Goal: Task Accomplishment & Management: Complete application form

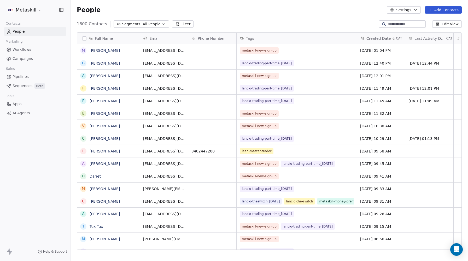
scroll to position [0, 0]
click at [184, 24] on button "Filter" at bounding box center [183, 23] width 22 height 7
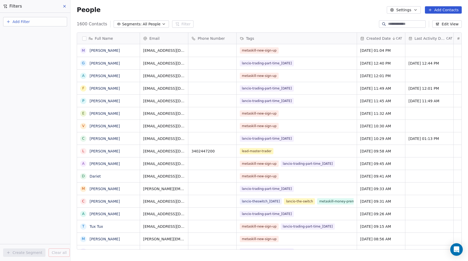
click at [27, 22] on span "Add Filter" at bounding box center [21, 21] width 17 height 5
click at [22, 34] on span "Contact properties" at bounding box center [26, 33] width 34 height 5
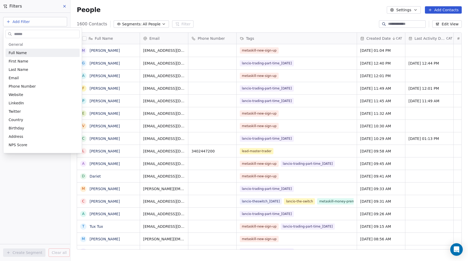
click at [24, 33] on input "text" at bounding box center [46, 34] width 66 height 8
type input "***"
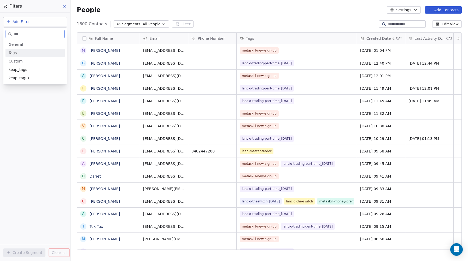
click at [15, 52] on span "Tags" at bounding box center [13, 52] width 8 height 5
click at [24, 55] on div "Includes" at bounding box center [35, 56] width 55 height 8
click at [20, 54] on body "Metaskill Contacts People Marketing Workflows Campaigns Sales Pipelines Sequenc…" at bounding box center [234, 130] width 468 height 261
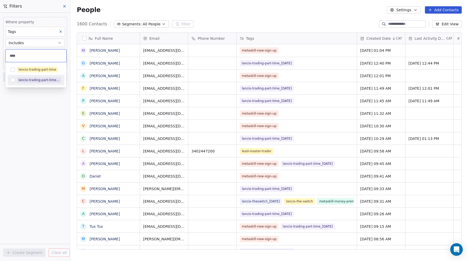
type input "****"
click at [12, 81] on button "Suggestions" at bounding box center [13, 80] width 4 height 4
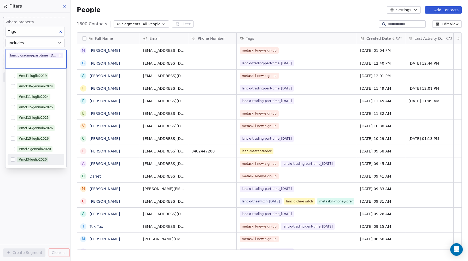
click at [37, 182] on html "Metaskill Contacts People Marketing Workflows Campaigns Sales Pipelines Sequenc…" at bounding box center [234, 130] width 468 height 261
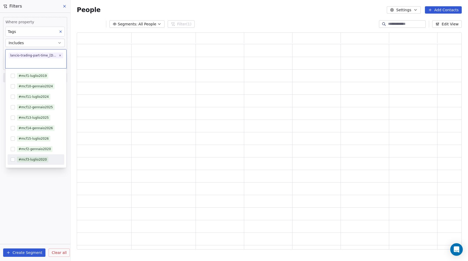
scroll to position [217, 385]
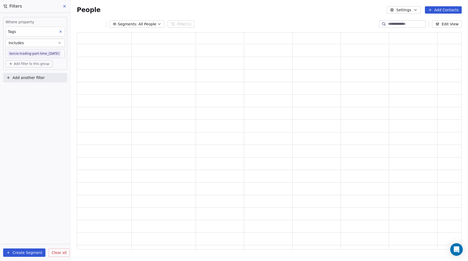
click at [13, 233] on div "Where property Tags Includes lancio-trading-part-time_[DATE] Add filter to this…" at bounding box center [35, 137] width 70 height 248
click at [212, 24] on div "Segments: All People Filter (1) Edit View" at bounding box center [270, 24] width 398 height 8
click at [66, 6] on icon at bounding box center [64, 6] width 4 height 4
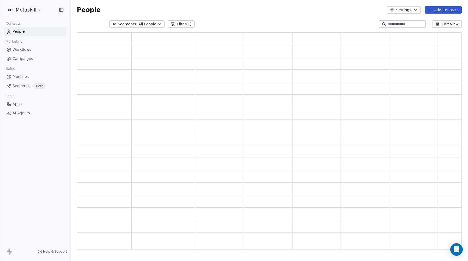
click at [181, 24] on button "Filter (1)" at bounding box center [181, 23] width 27 height 7
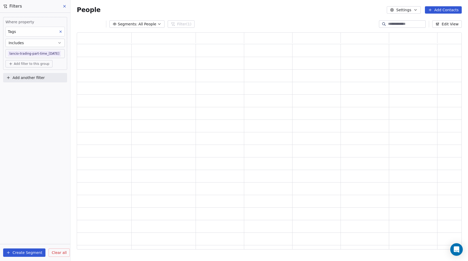
drag, startPoint x: 57, startPoint y: 251, endPoint x: 57, endPoint y: 249, distance: 2.6
click at [57, 251] on span "Clear all" at bounding box center [59, 252] width 15 height 5
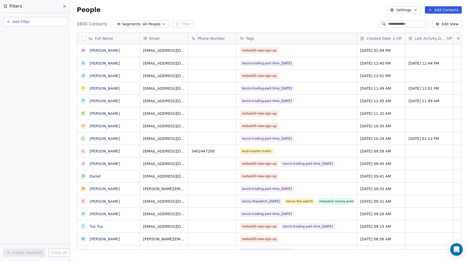
scroll to position [230, 398]
click at [143, 23] on span "All People" at bounding box center [152, 23] width 18 height 5
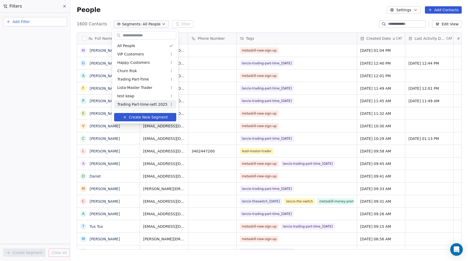
click at [142, 104] on span "Trading Part-time-sett 2025" at bounding box center [142, 104] width 50 height 5
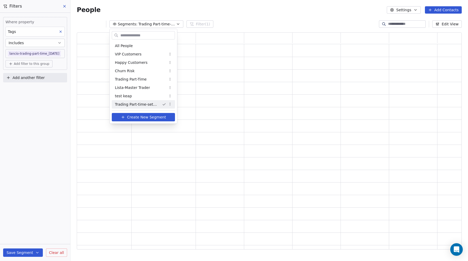
scroll to position [217, 385]
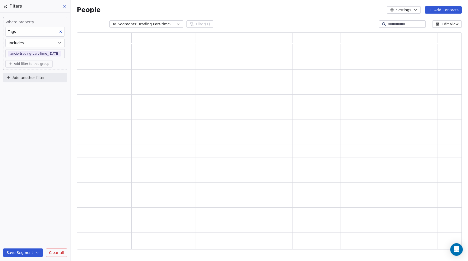
click at [65, 5] on icon at bounding box center [64, 6] width 4 height 4
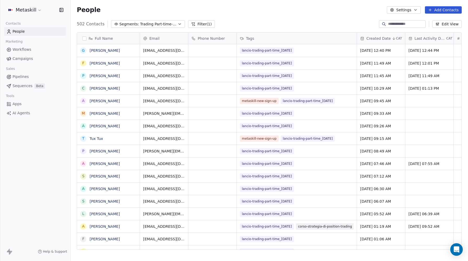
scroll to position [230, 398]
click at [201, 23] on button "Filter (1)" at bounding box center [201, 23] width 27 height 7
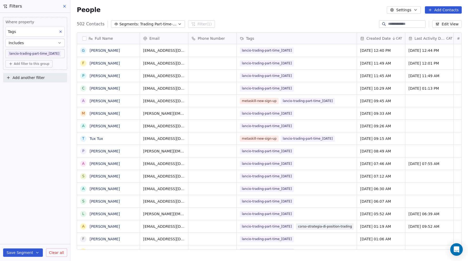
drag, startPoint x: 63, startPoint y: 7, endPoint x: 38, endPoint y: 8, distance: 25.4
click at [63, 7] on icon at bounding box center [64, 6] width 4 height 4
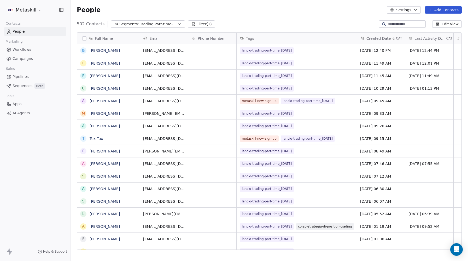
click at [21, 11] on html "Metaskill Contacts People Marketing Workflows Campaigns Sales Pipelines Sequenc…" at bounding box center [234, 130] width 468 height 261
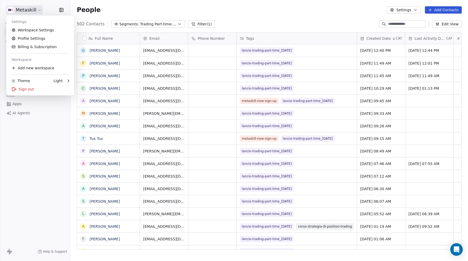
click at [119, 9] on html "Metaskill Contacts People Marketing Workflows Campaigns Sales Pipelines Sequenc…" at bounding box center [234, 130] width 468 height 261
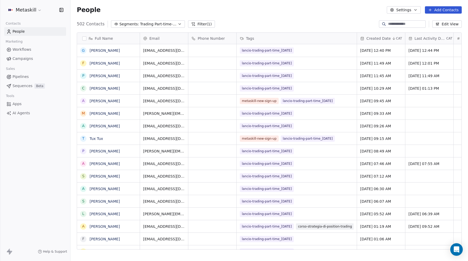
click at [27, 61] on span "Campaigns" at bounding box center [23, 58] width 20 height 5
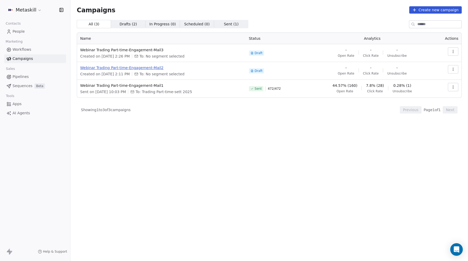
click at [153, 67] on span "Webinar Trading Part-time-Engagement-Mail2" at bounding box center [161, 67] width 163 height 5
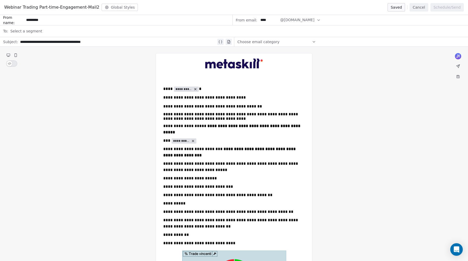
click at [41, 32] on div "Select a segment" at bounding box center [237, 31] width 455 height 12
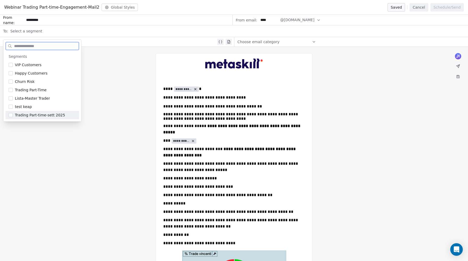
click at [10, 115] on button "Suggestions" at bounding box center [11, 115] width 4 height 4
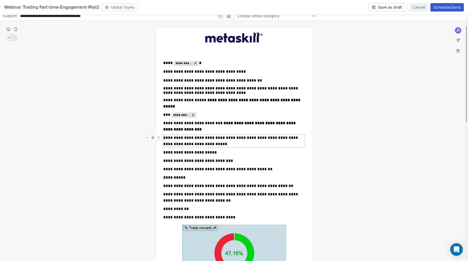
scroll to position [27, 0]
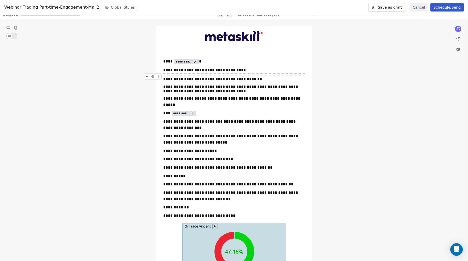
click at [184, 75] on div "To enrich screen reader interactions, please activate Accessibility in Grammarl…" at bounding box center [234, 74] width 142 height 2
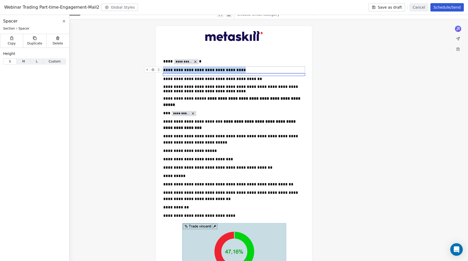
click at [23, 64] on span "M M" at bounding box center [24, 61] width 14 height 6
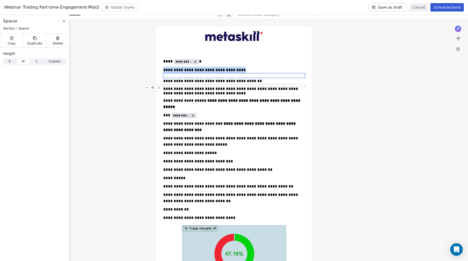
drag, startPoint x: 178, startPoint y: 85, endPoint x: 171, endPoint y: 85, distance: 7.6
click at [178, 85] on div "To enrich screen reader interactions, please activate Accessibility in Grammarl…" at bounding box center [234, 85] width 142 height 2
click at [19, 61] on span "M M" at bounding box center [24, 61] width 14 height 6
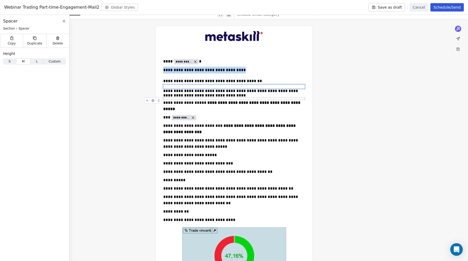
click at [170, 100] on div "To enrich screen reader interactions, please activate Accessibility in Grammarl…" at bounding box center [234, 99] width 142 height 2
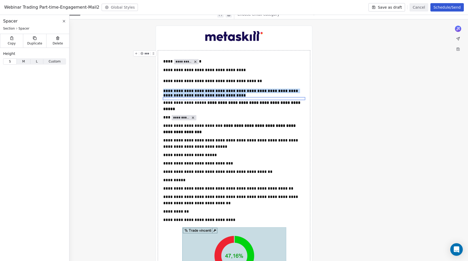
click at [25, 62] on span "M M" at bounding box center [24, 61] width 14 height 6
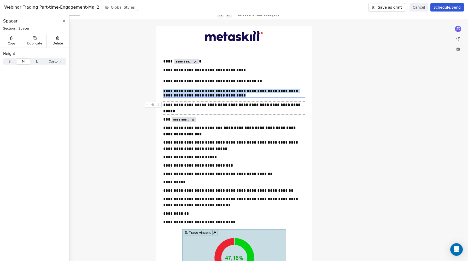
click at [172, 108] on div "**********" at bounding box center [234, 108] width 142 height 13
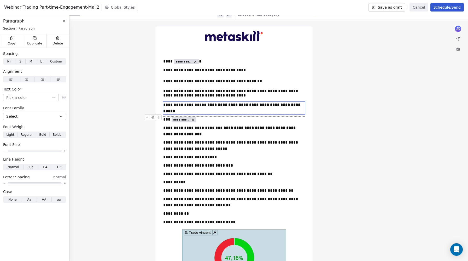
click at [170, 114] on div "To enrich screen reader interactions, please activate Accessibility in Grammarl…" at bounding box center [234, 115] width 142 height 2
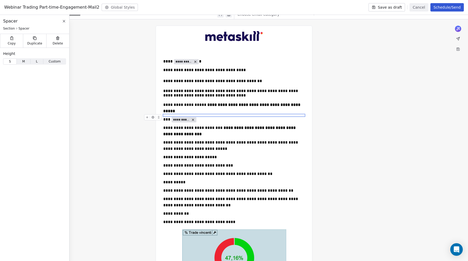
drag, startPoint x: 22, startPoint y: 64, endPoint x: 79, endPoint y: 93, distance: 63.7
click at [22, 64] on span "M M" at bounding box center [24, 61] width 14 height 6
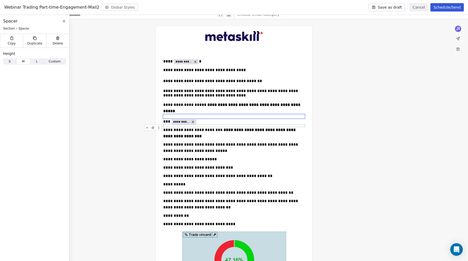
click at [171, 125] on div "To enrich screen reader interactions, please activate Accessibility in Grammarl…" at bounding box center [234, 126] width 142 height 2
click at [24, 61] on span "M" at bounding box center [23, 61] width 3 height 5
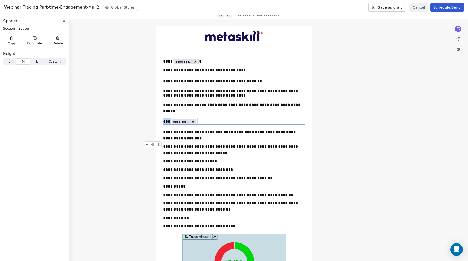
click at [171, 141] on div "To enrich screen reader interactions, please activate Accessibility in Grammarl…" at bounding box center [234, 142] width 142 height 2
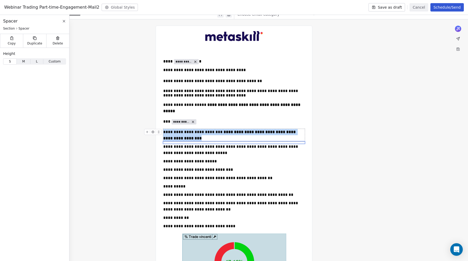
drag, startPoint x: 25, startPoint y: 61, endPoint x: 36, endPoint y: 75, distance: 17.8
click at [25, 61] on span "M" at bounding box center [23, 61] width 3 height 5
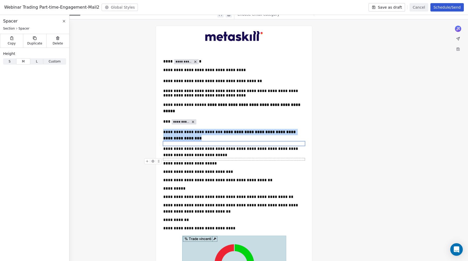
click at [177, 152] on div "**********" at bounding box center [234, 152] width 142 height 13
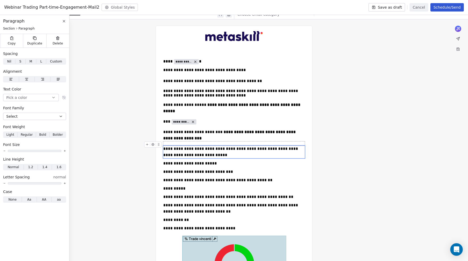
click at [176, 141] on div "To enrich screen reader interactions, please activate Accessibility in Grammarl…" at bounding box center [234, 143] width 142 height 4
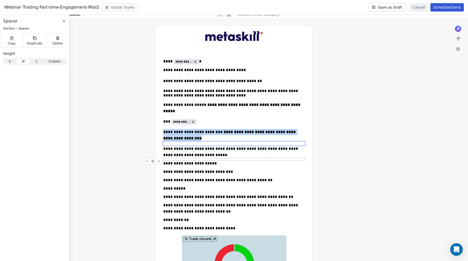
drag, startPoint x: 173, startPoint y: 153, endPoint x: 156, endPoint y: 146, distance: 19.3
click at [173, 158] on div "To enrich screen reader interactions, please activate Accessibility in Grammarl…" at bounding box center [234, 159] width 142 height 2
click at [26, 62] on span "M M" at bounding box center [24, 61] width 14 height 6
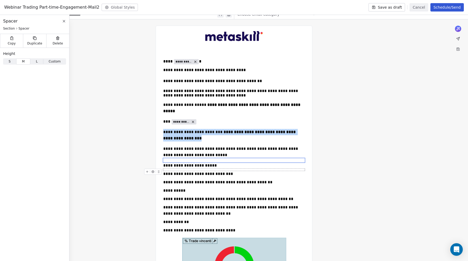
click at [172, 169] on div "To enrich screen reader interactions, please activate Accessibility in Grammarl…" at bounding box center [234, 170] width 142 height 2
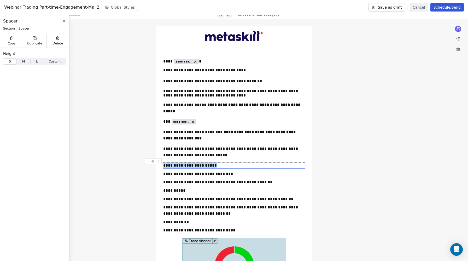
click at [23, 63] on span "M" at bounding box center [23, 61] width 3 height 5
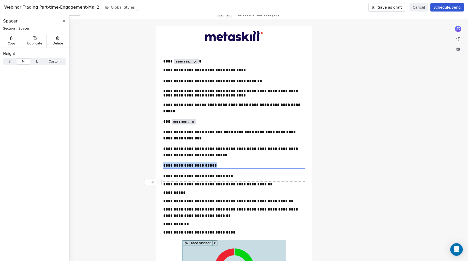
click at [174, 179] on div "To enrich screen reader interactions, please activate Accessibility in Grammarl…" at bounding box center [234, 180] width 142 height 2
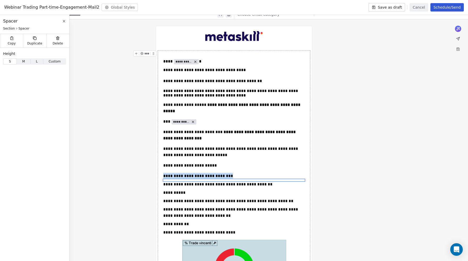
click at [21, 60] on span "M M" at bounding box center [24, 61] width 14 height 6
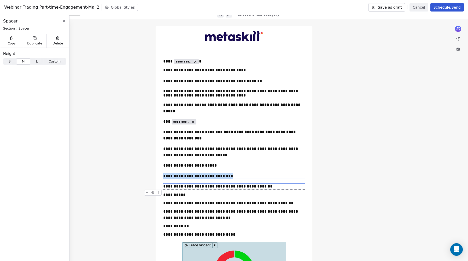
click at [181, 190] on div "To enrich screen reader interactions, please activate Accessibility in Grammarl…" at bounding box center [234, 191] width 142 height 2
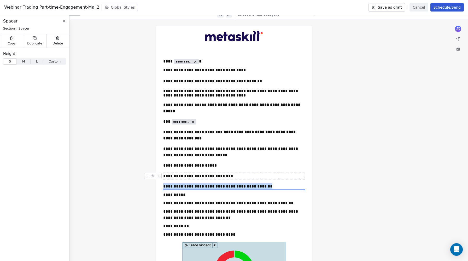
click at [23, 61] on span "M" at bounding box center [23, 61] width 3 height 5
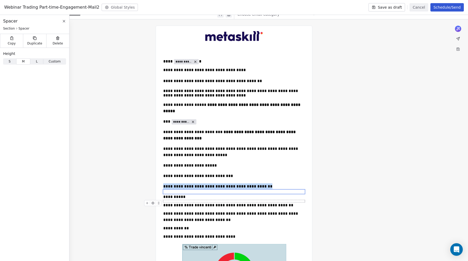
click at [169, 200] on div "To enrich screen reader interactions, please activate Accessibility in Grammarl…" at bounding box center [234, 201] width 142 height 2
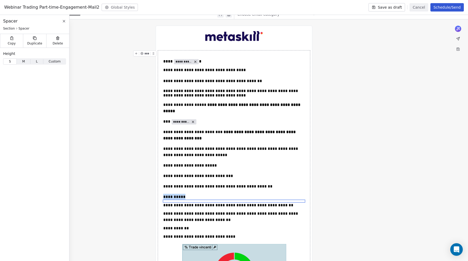
click at [23, 63] on span "M" at bounding box center [23, 61] width 3 height 5
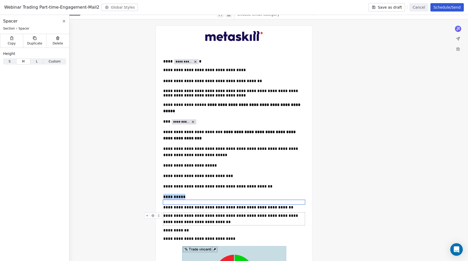
click at [171, 213] on div "**********" at bounding box center [234, 219] width 142 height 13
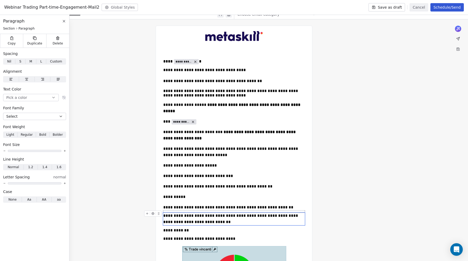
click at [170, 204] on div "**********" at bounding box center [234, 207] width 142 height 6
click at [168, 210] on div "To enrich screen reader interactions, please activate Accessibility in Grammarl…" at bounding box center [234, 211] width 142 height 2
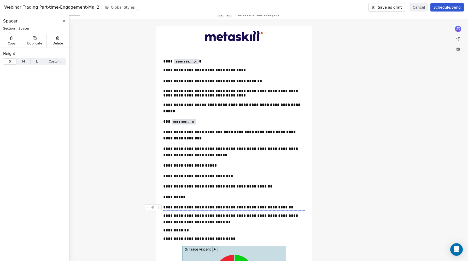
click at [25, 63] on span "M" at bounding box center [23, 61] width 3 height 5
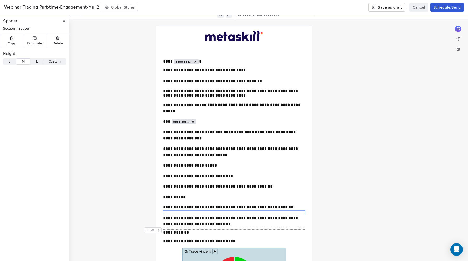
drag, startPoint x: 173, startPoint y: 223, endPoint x: 164, endPoint y: 212, distance: 14.6
click at [173, 227] on div "To enrich screen reader interactions, please activate Accessibility in Grammarl…" at bounding box center [234, 228] width 142 height 2
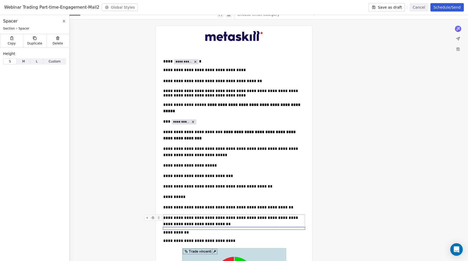
click at [25, 63] on span "M M" at bounding box center [24, 61] width 14 height 6
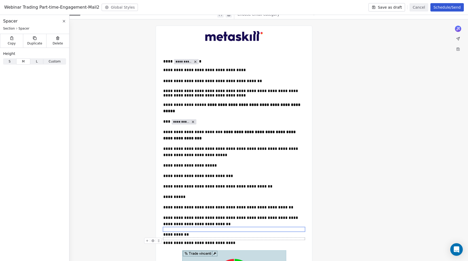
click at [171, 238] on div "To enrich screen reader interactions, please activate Accessibility in Grammarl…" at bounding box center [234, 239] width 142 height 2
click at [21, 63] on span "M M" at bounding box center [24, 61] width 14 height 6
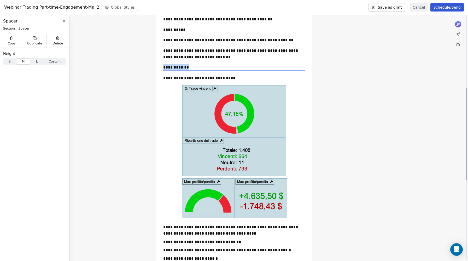
scroll to position [0, 0]
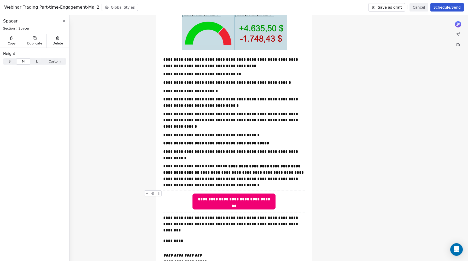
click at [304, 190] on div "**********" at bounding box center [234, 201] width 142 height 22
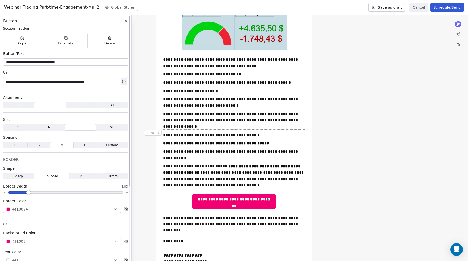
click at [107, 82] on div "**********" at bounding box center [62, 81] width 114 height 6
copy div "**********"
drag, startPoint x: 409, startPoint y: 154, endPoint x: 368, endPoint y: 155, distance: 41.6
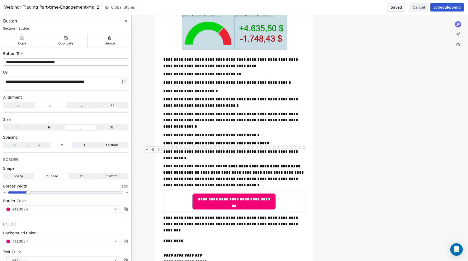
click at [409, 154] on div "**********" at bounding box center [234, 8] width 468 height 646
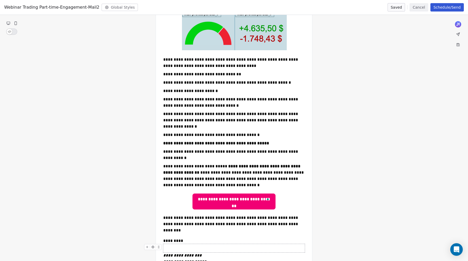
click at [173, 244] on div "To enrich screen reader interactions, please activate Accessibility in Grammarl…" at bounding box center [234, 248] width 142 height 8
click at [22, 61] on span "M" at bounding box center [23, 61] width 3 height 5
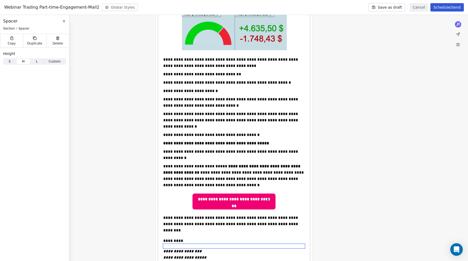
click at [35, 62] on span "L L" at bounding box center [36, 61] width 13 height 6
click at [175, 161] on div "To enrich screen reader interactions, please activate Accessibility in Grammarl…" at bounding box center [234, 162] width 142 height 2
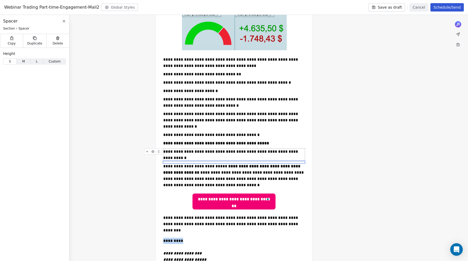
drag, startPoint x: 26, startPoint y: 58, endPoint x: 185, endPoint y: 141, distance: 178.7
click at [27, 58] on div "Height S S M M L L Custom Custom" at bounding box center [34, 58] width 63 height 14
click at [24, 61] on span "M" at bounding box center [23, 61] width 3 height 5
click at [359, 138] on div "**********" at bounding box center [234, 7] width 468 height 644
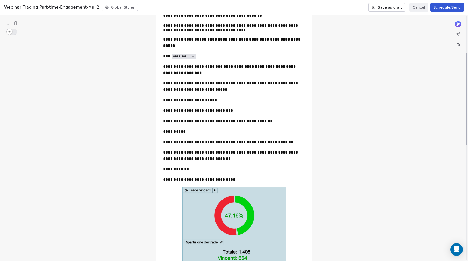
scroll to position [327, 0]
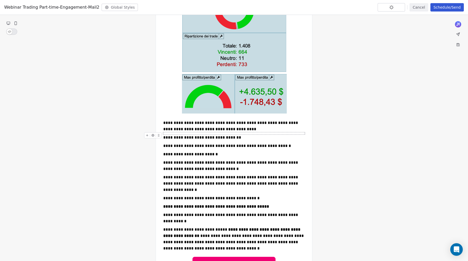
click at [185, 132] on div "To enrich screen reader interactions, please activate Accessibility in Grammarl…" at bounding box center [234, 133] width 142 height 2
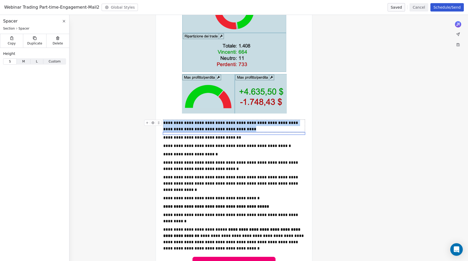
click at [24, 58] on span "M M" at bounding box center [24, 61] width 14 height 6
click at [25, 61] on span "M M" at bounding box center [23, 62] width 14 height 6
click at [358, 119] on div "**********" at bounding box center [234, 70] width 468 height 644
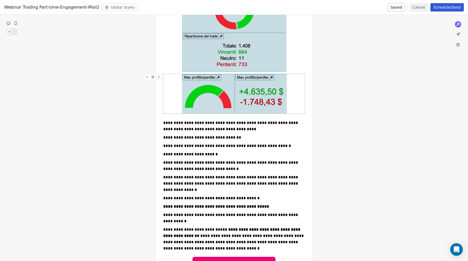
click at [443, 6] on button "Schedule/Send" at bounding box center [447, 7] width 33 height 8
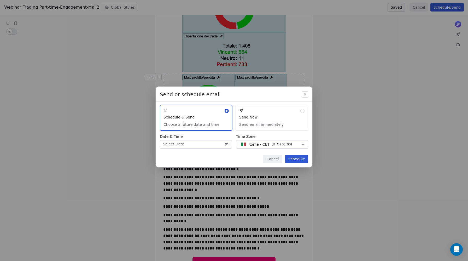
click at [178, 143] on body "Metaskill Contacts People Marketing Workflows Campaigns Sales Pipelines Sequenc…" at bounding box center [234, 130] width 468 height 261
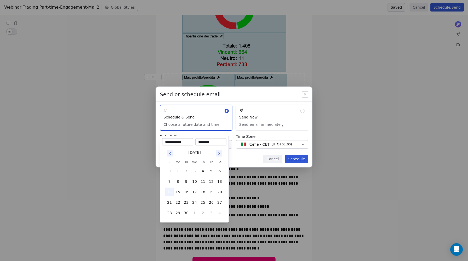
click at [170, 192] on button "14" at bounding box center [169, 192] width 8 height 8
click at [208, 143] on input "********" at bounding box center [211, 141] width 29 height 5
click at [202, 141] on input "********" at bounding box center [211, 141] width 29 height 5
type input "********"
drag, startPoint x: 307, startPoint y: 149, endPoint x: 302, endPoint y: 155, distance: 7.8
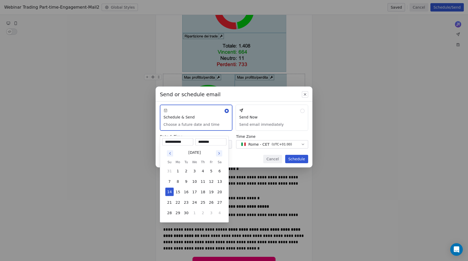
click at [307, 149] on div "Send or schedule email Schedule & Send Choose a future date and time Send Now S…" at bounding box center [234, 130] width 468 height 105
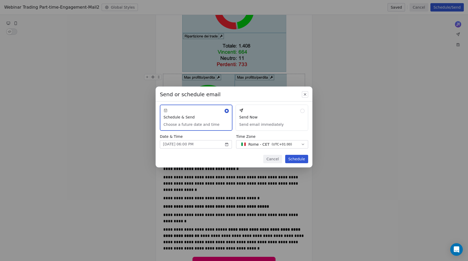
click at [299, 157] on button "Schedule" at bounding box center [296, 159] width 23 height 8
